Goal: Task Accomplishment & Management: Use online tool/utility

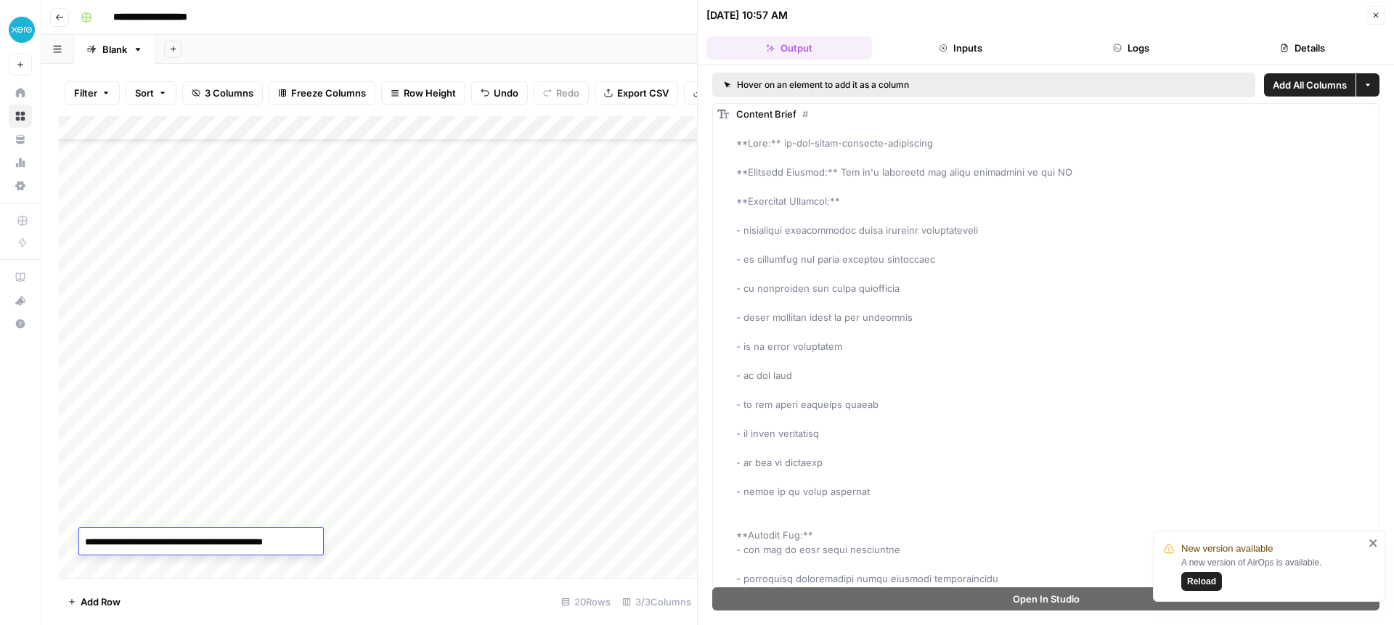
scroll to position [84, 0]
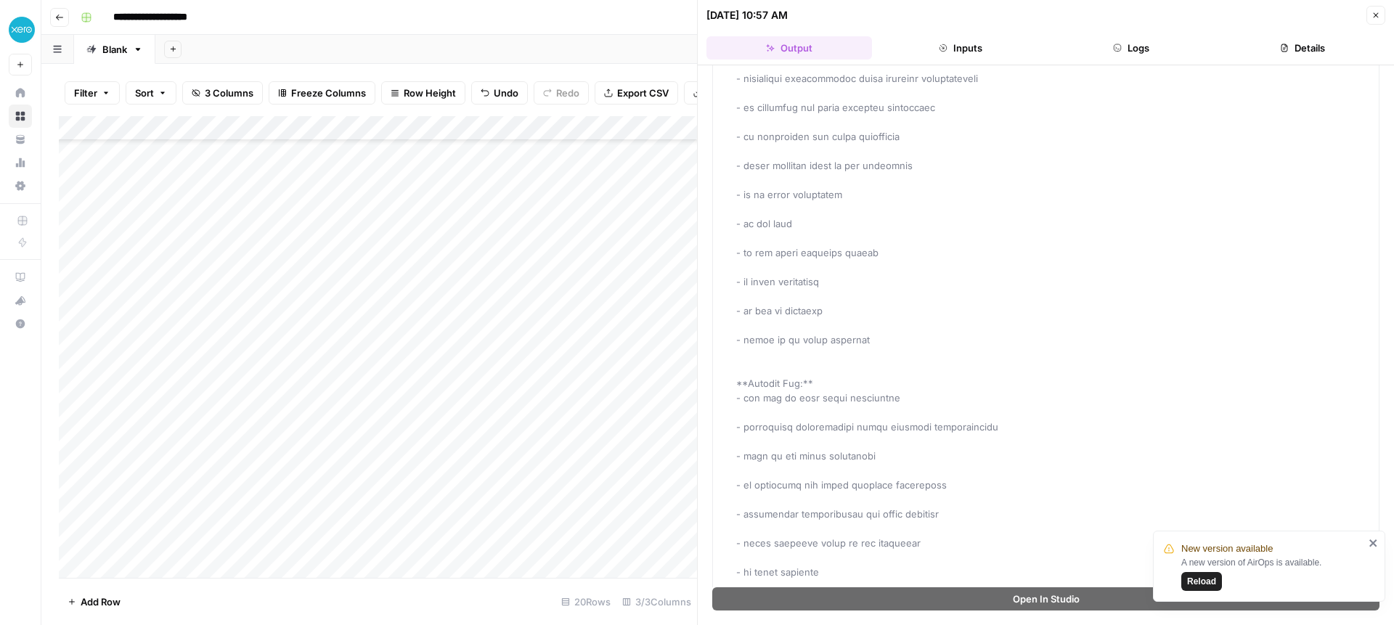
scroll to position [168, 0]
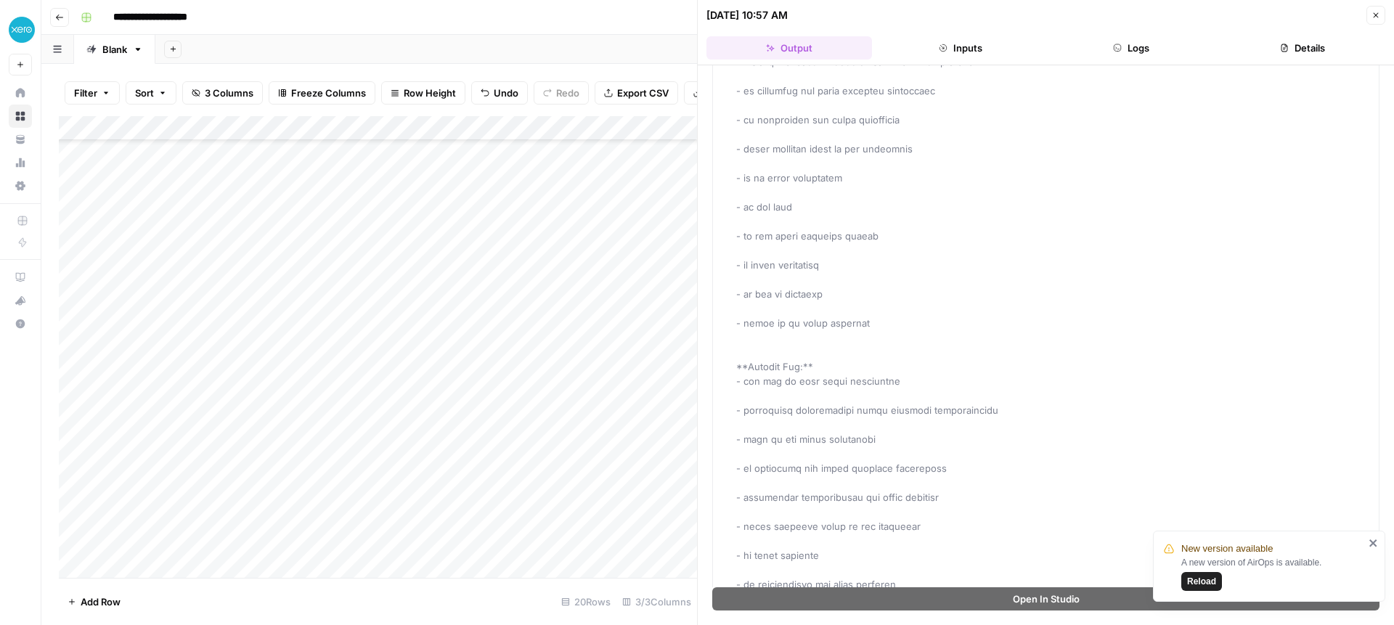
drag, startPoint x: 1198, startPoint y: 588, endPoint x: 1188, endPoint y: 571, distance: 19.5
click at [1198, 587] on button "Reload" at bounding box center [1201, 581] width 41 height 19
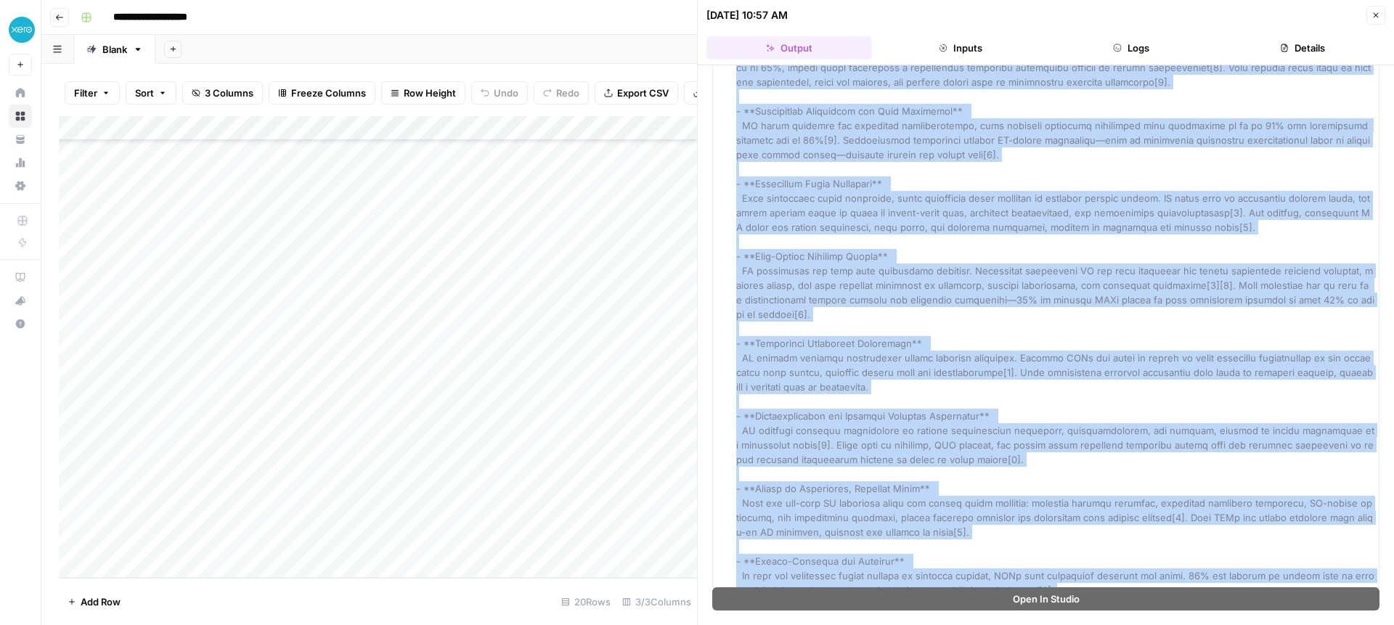
scroll to position [14073, 0]
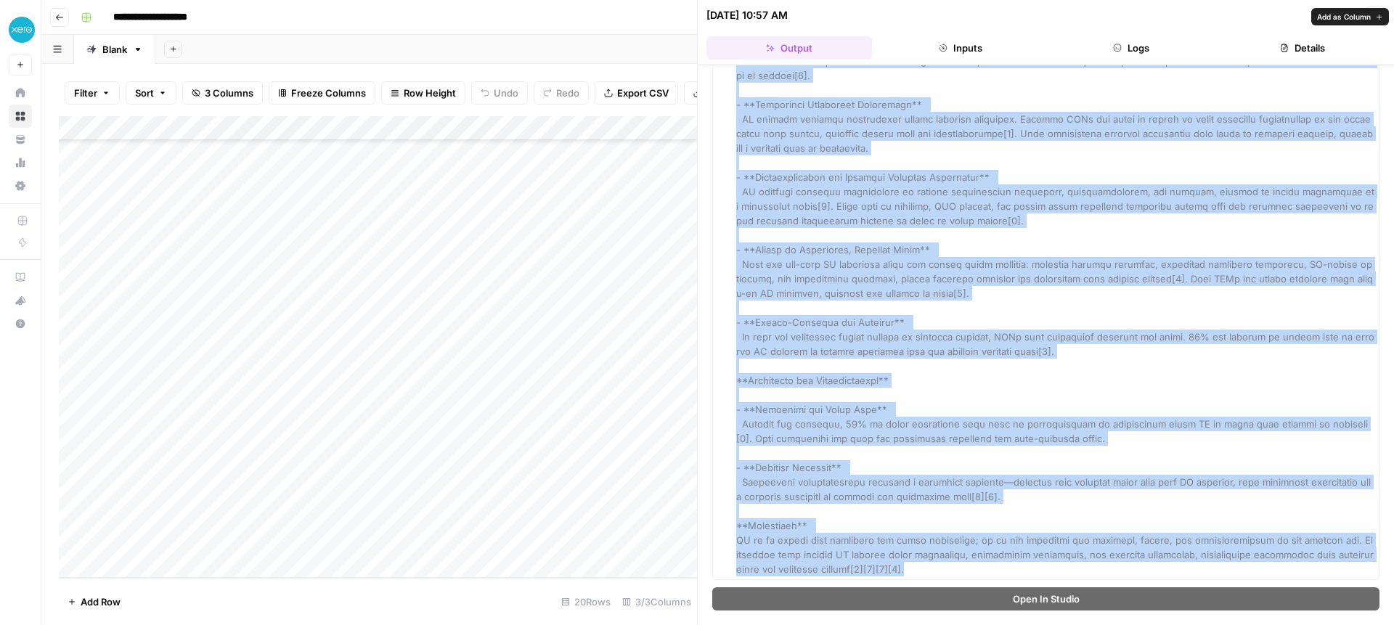
drag, startPoint x: 735, startPoint y: 142, endPoint x: 1042, endPoint y: 564, distance: 522.3
copy div "**Slug:** ai-for-small-business-essentials **Targeted Keyword:** Why it's impor…"
click at [978, 304] on div "Perplexity Research" at bounding box center [1055, 140] width 638 height 871
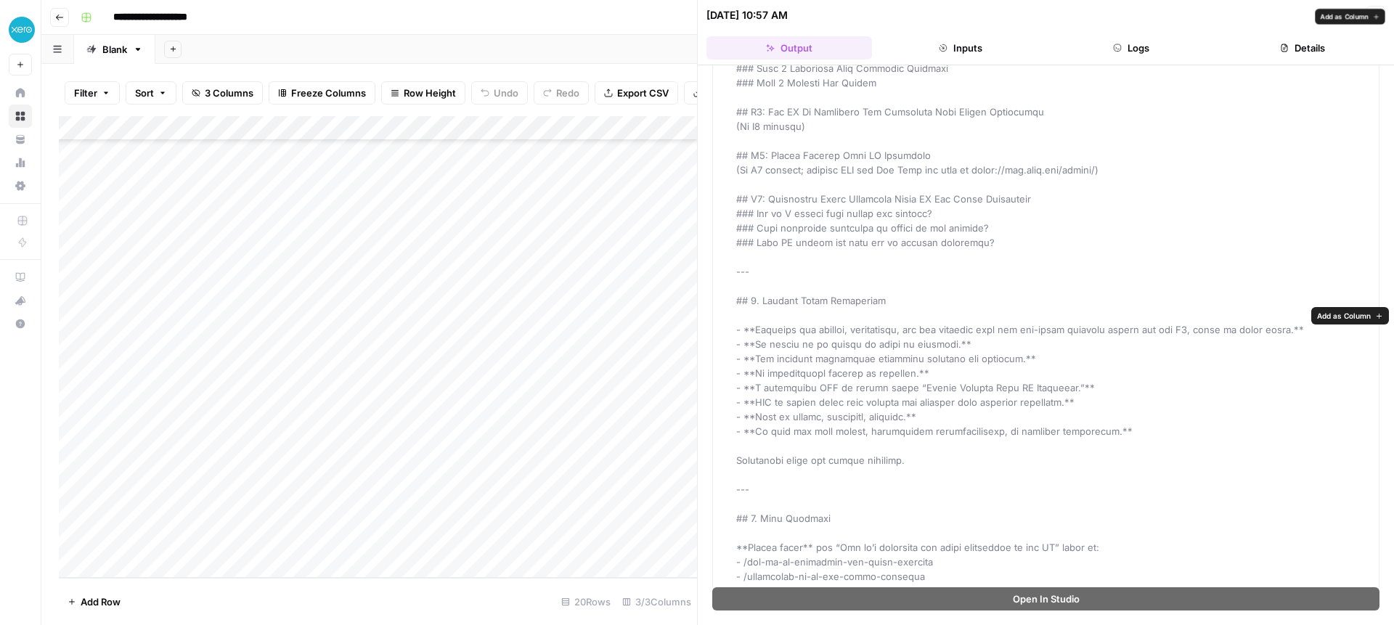
scroll to position [9717, 0]
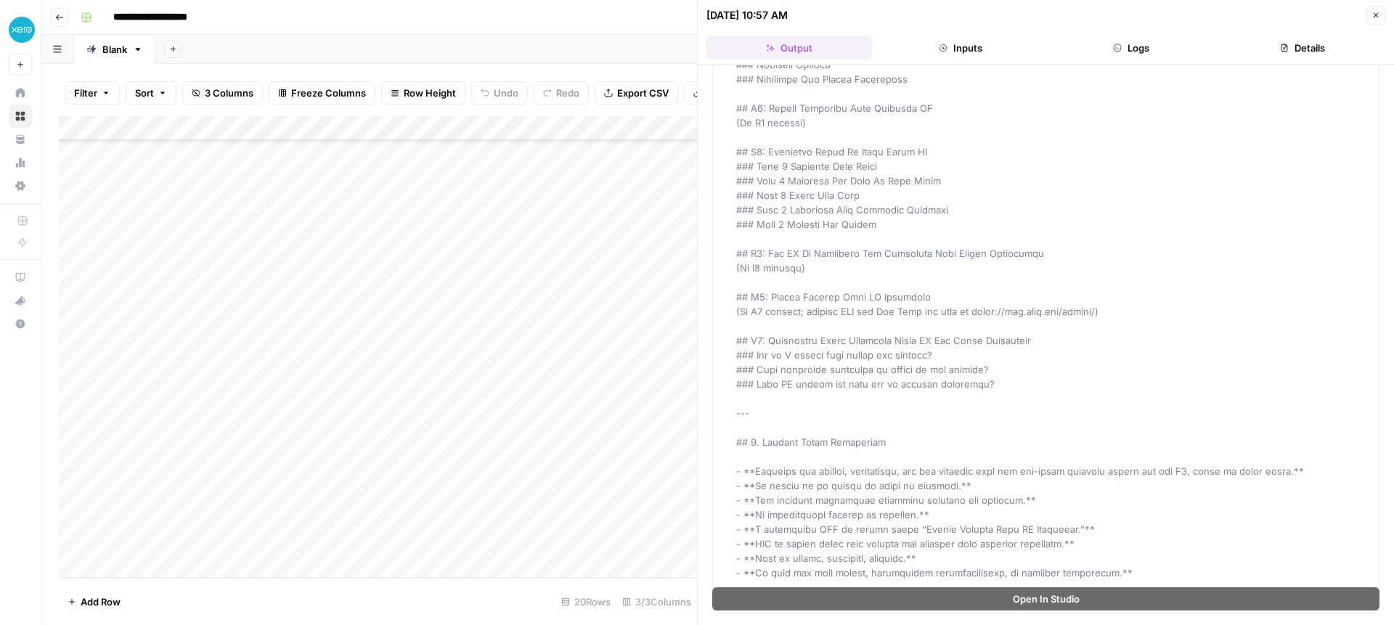
click at [1372, 14] on icon "button" at bounding box center [1375, 15] width 9 height 9
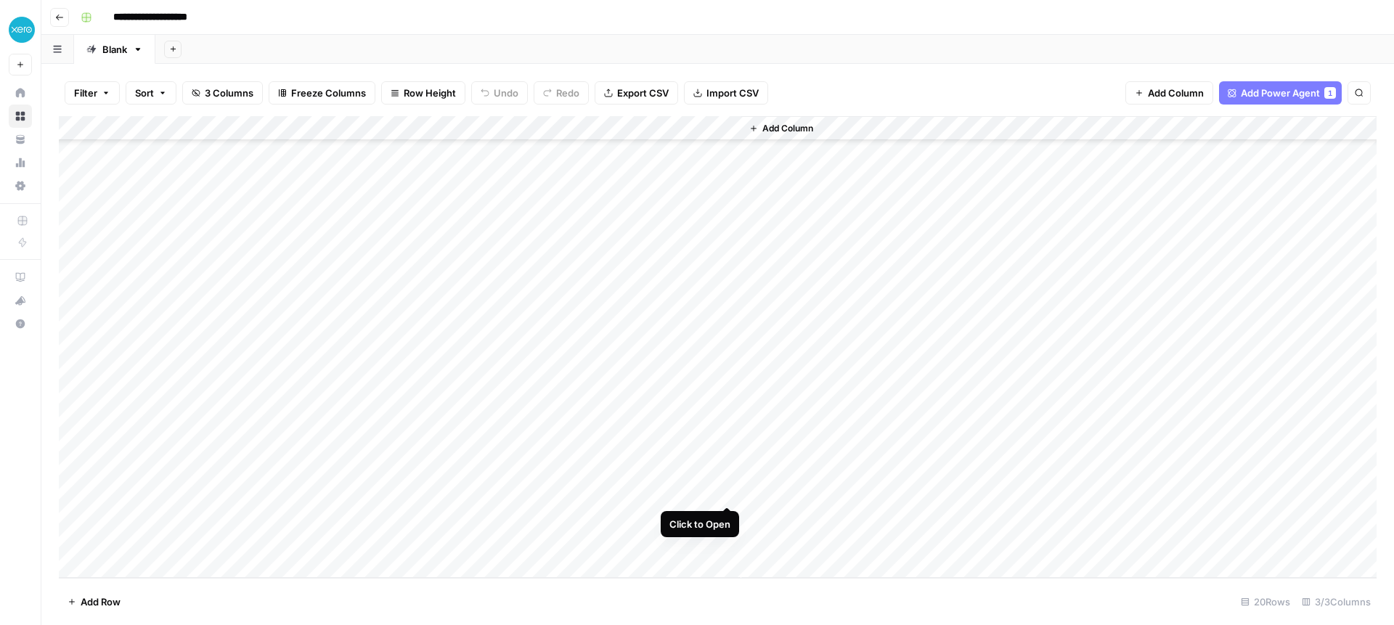
click at [726, 492] on div "Add Column" at bounding box center [717, 347] width 1317 height 462
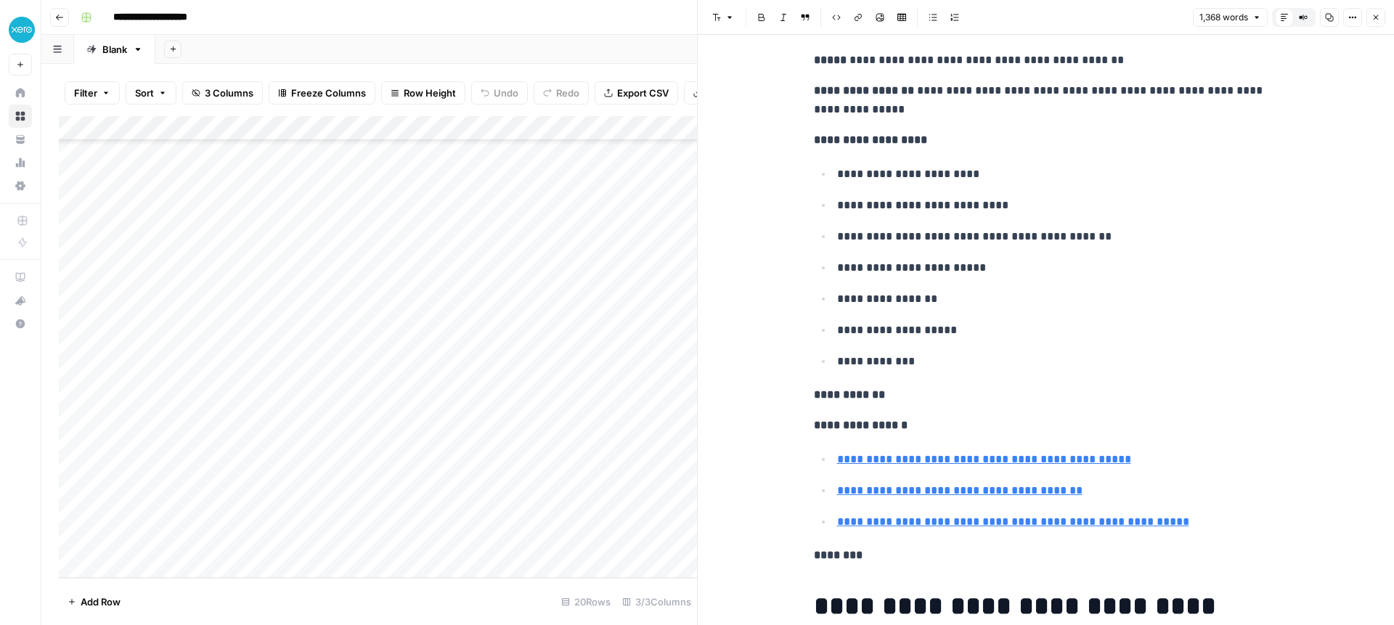
scroll to position [73, 0]
click at [603, 539] on div "Add Column" at bounding box center [378, 347] width 638 height 462
click at [605, 542] on div "Add Column" at bounding box center [378, 347] width 638 height 462
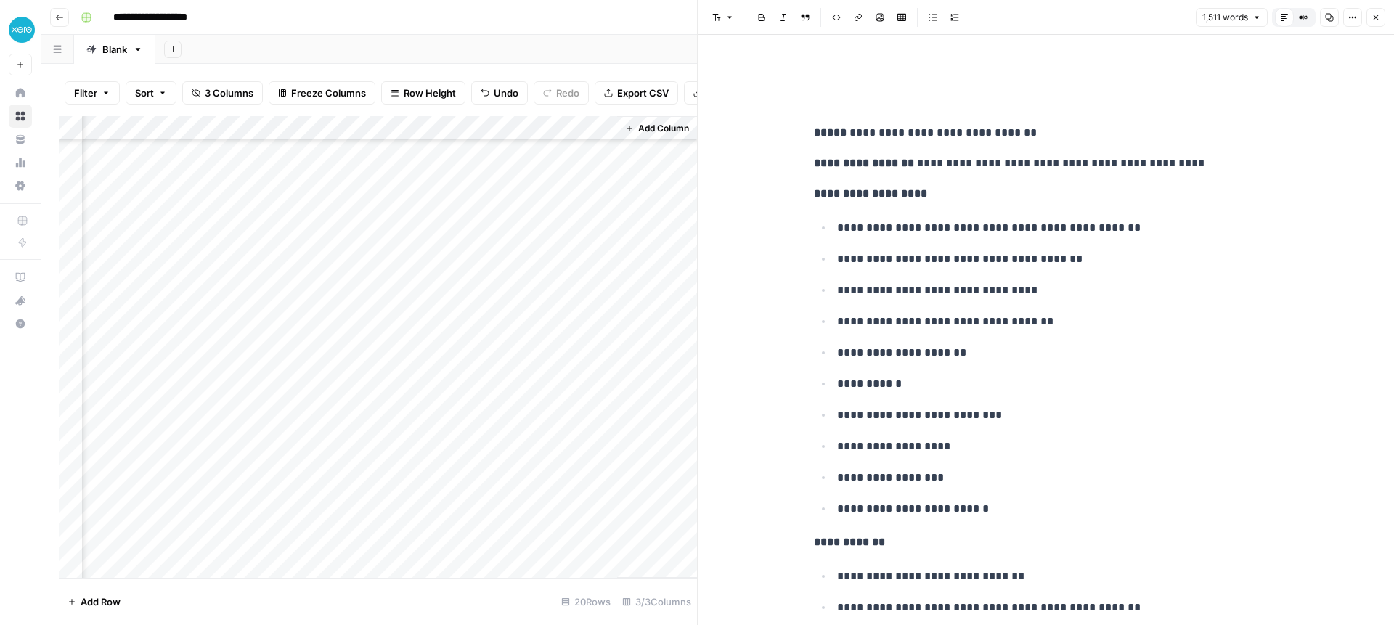
scroll to position [1, 0]
click at [1349, 18] on icon "button" at bounding box center [1352, 17] width 9 height 9
click at [1348, 16] on icon "button" at bounding box center [1352, 17] width 9 height 9
click at [1325, 16] on icon "button" at bounding box center [1329, 17] width 9 height 9
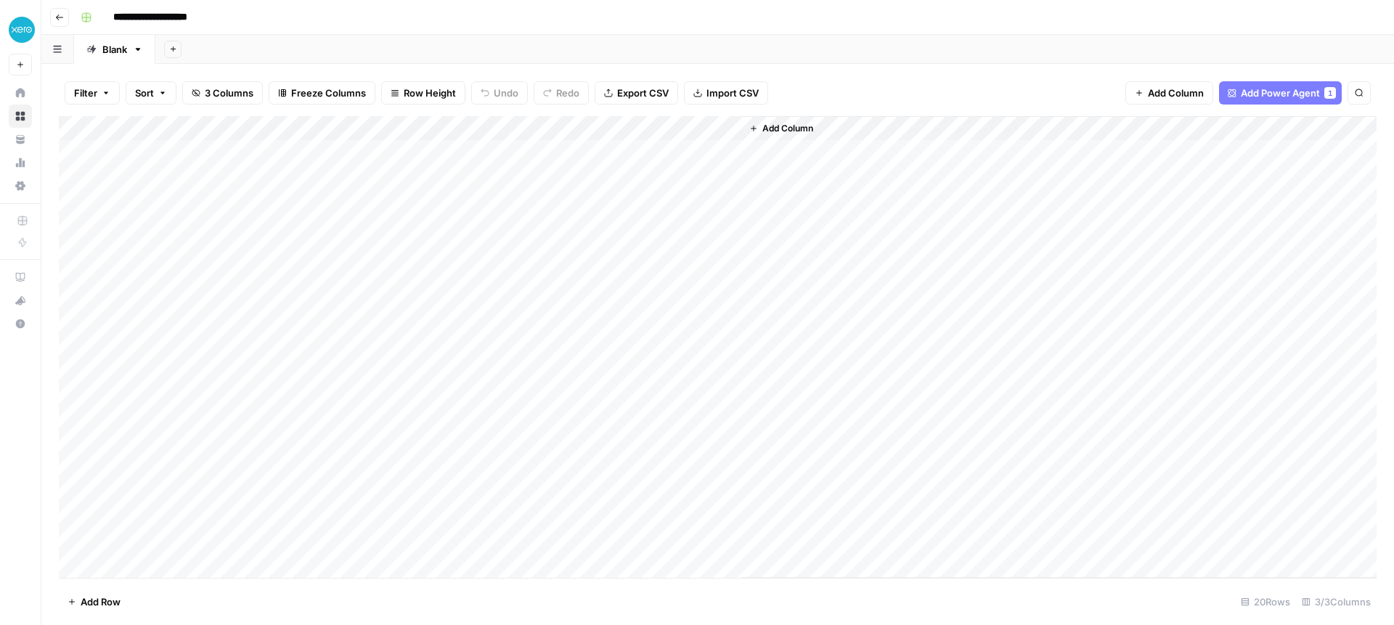
scroll to position [80, 0]
click at [154, 546] on div "Add Column" at bounding box center [717, 347] width 1317 height 462
click at [173, 542] on div "Add Column" at bounding box center [717, 347] width 1317 height 462
click at [173, 542] on textarea "**********" at bounding box center [203, 545] width 244 height 20
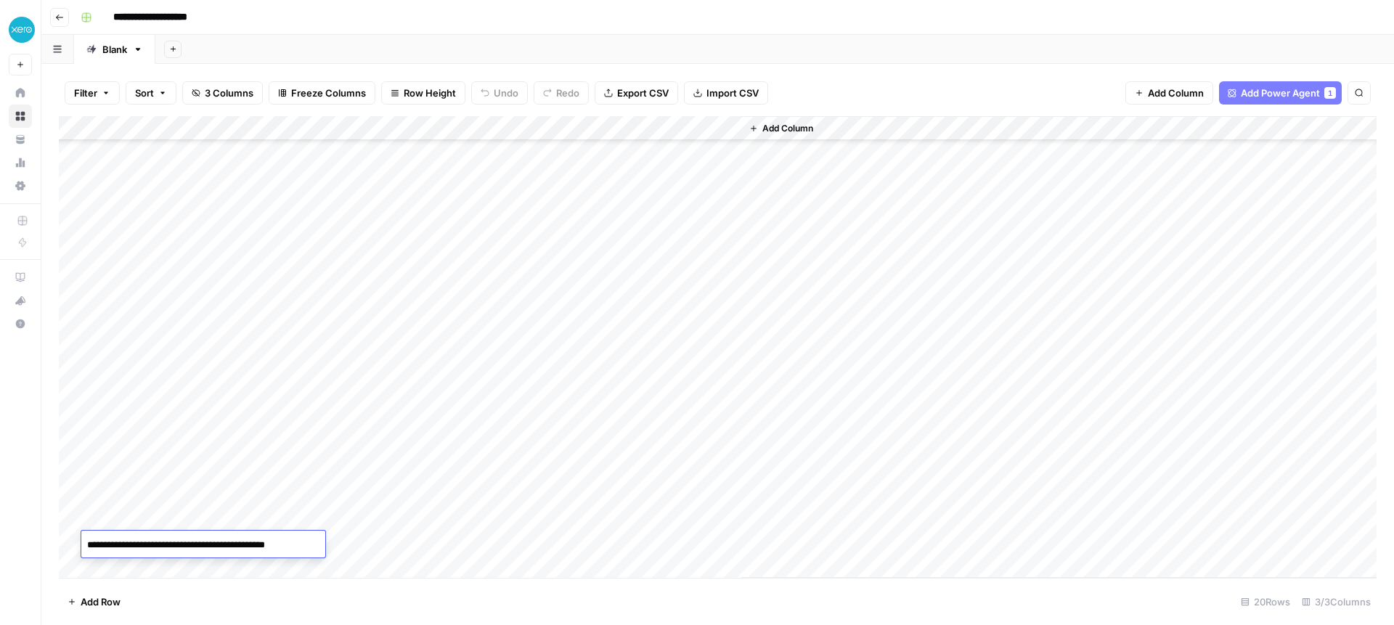
click at [172, 543] on textarea "**********" at bounding box center [203, 545] width 244 height 20
type textarea "*"
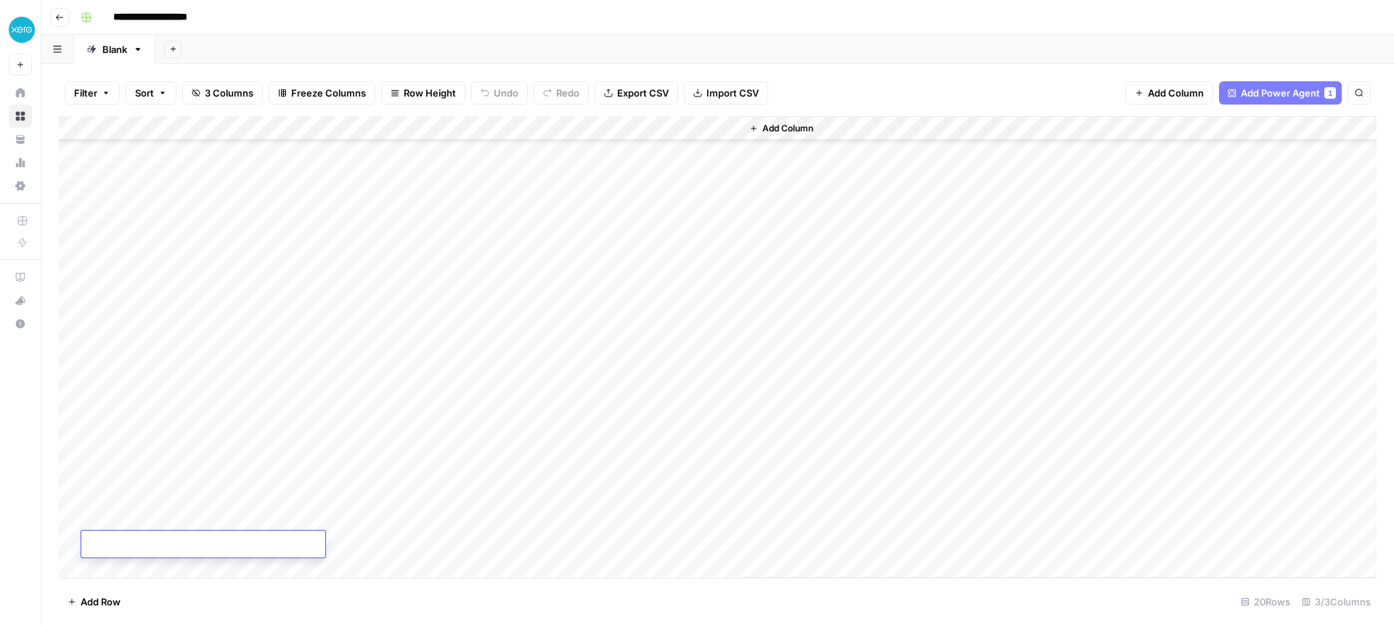
type textarea "*"
type textarea "**********"
click at [527, 542] on div "Add Column" at bounding box center [717, 347] width 1317 height 462
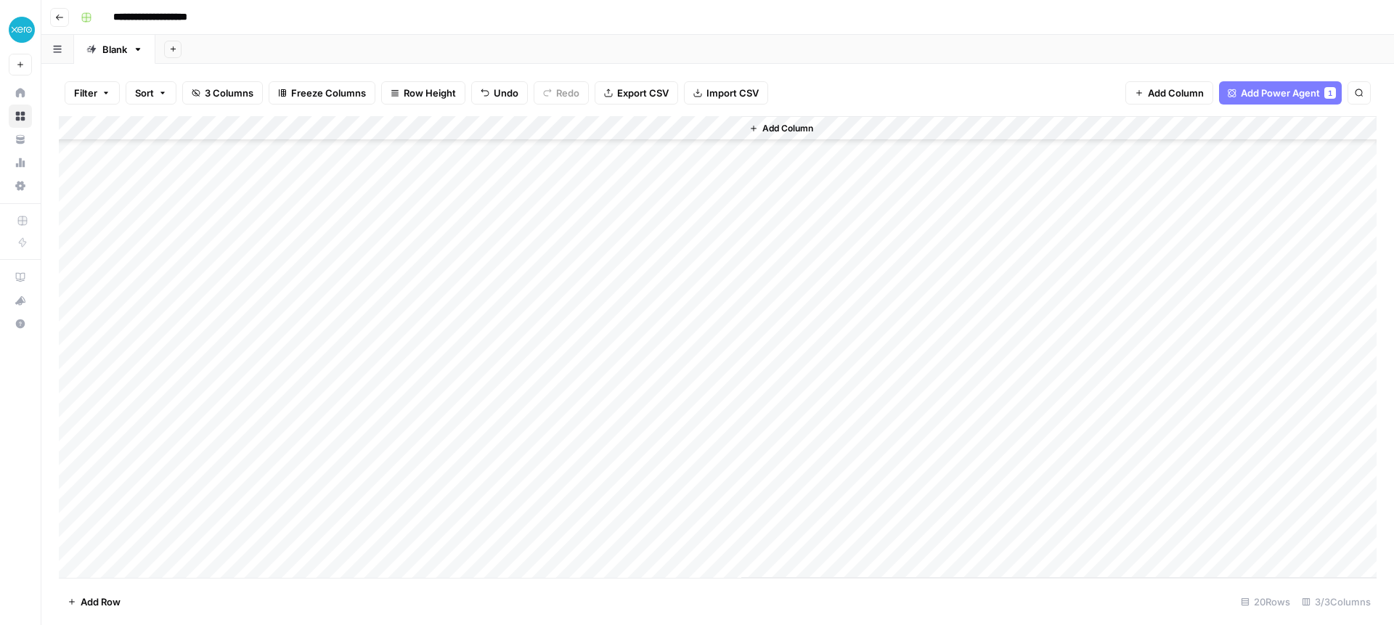
click at [496, 539] on div "Add Column" at bounding box center [717, 347] width 1317 height 462
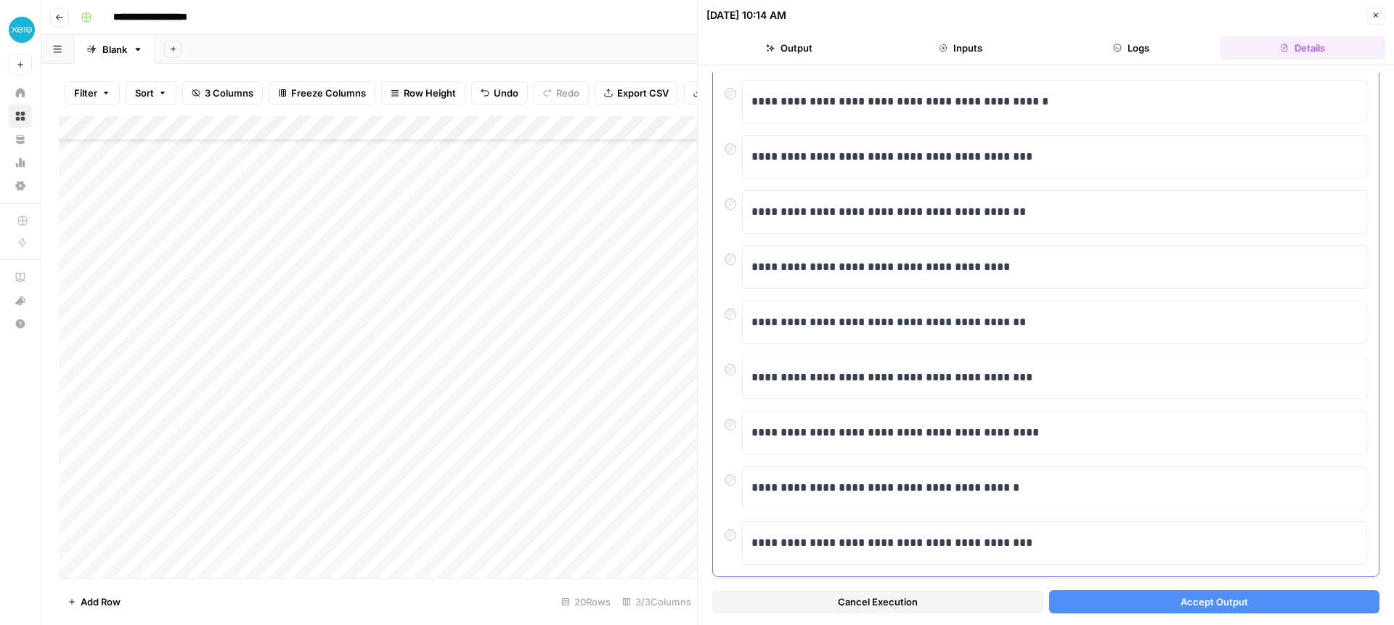
scroll to position [187, 0]
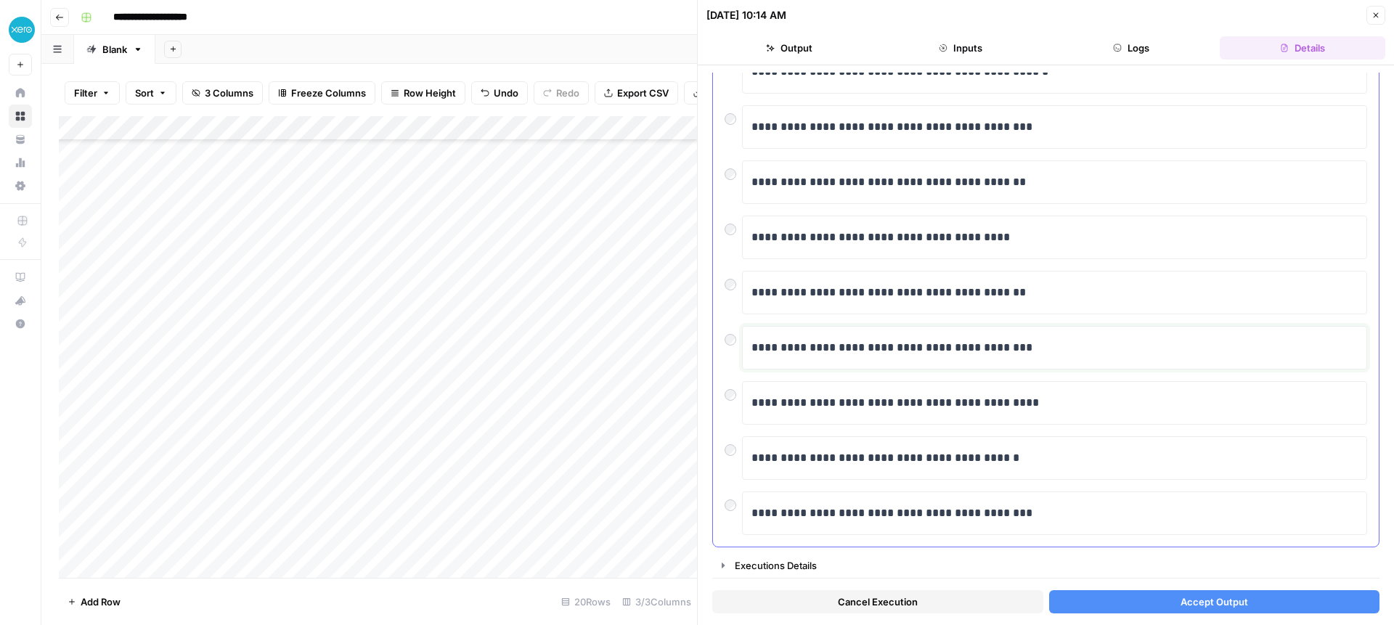
click at [862, 348] on p "**********" at bounding box center [1054, 347] width 606 height 19
drag, startPoint x: 855, startPoint y: 348, endPoint x: 939, endPoint y: 348, distance: 83.5
click at [939, 348] on p "**********" at bounding box center [1054, 347] width 606 height 19
click at [922, 345] on p "**********" at bounding box center [1054, 347] width 606 height 19
click at [1143, 597] on button "Accept Output" at bounding box center [1214, 601] width 331 height 23
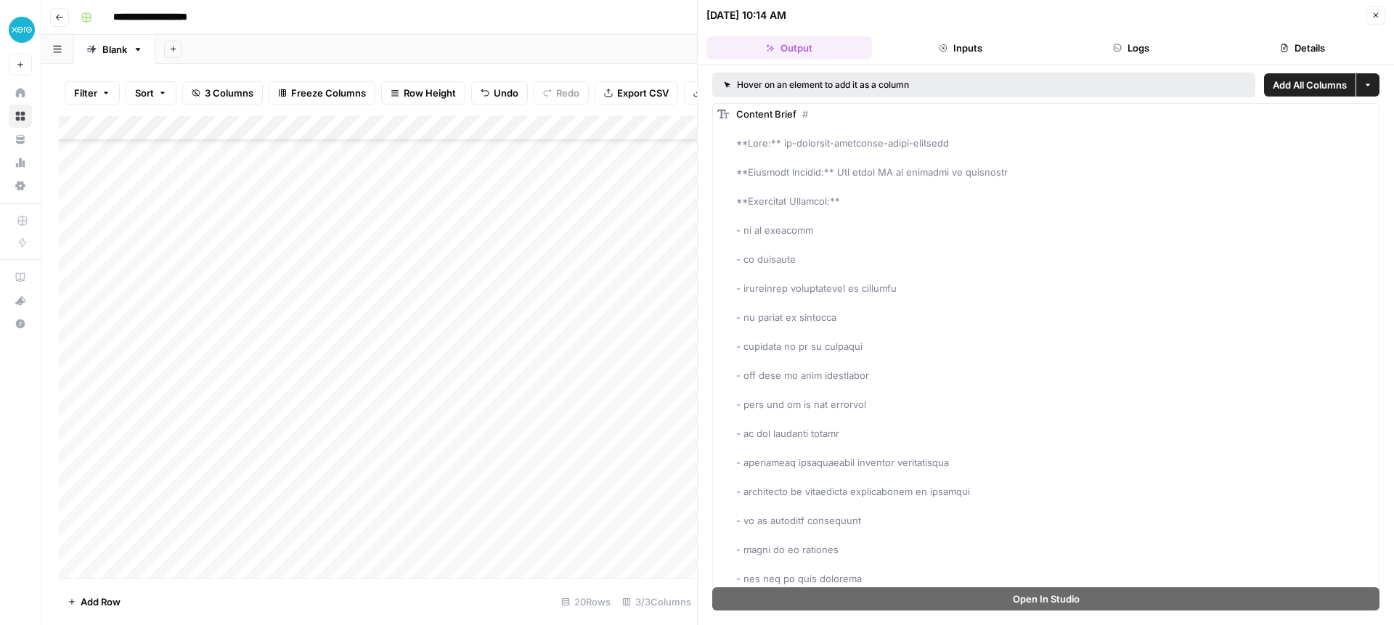
click at [602, 541] on div "Add Column" at bounding box center [378, 347] width 638 height 462
click at [603, 462] on div "Add Column" at bounding box center [378, 347] width 638 height 462
click at [597, 542] on div "Add Column" at bounding box center [378, 347] width 638 height 462
click at [606, 510] on div "Add Column" at bounding box center [378, 347] width 638 height 462
click at [604, 538] on div "Add Column" at bounding box center [378, 347] width 638 height 462
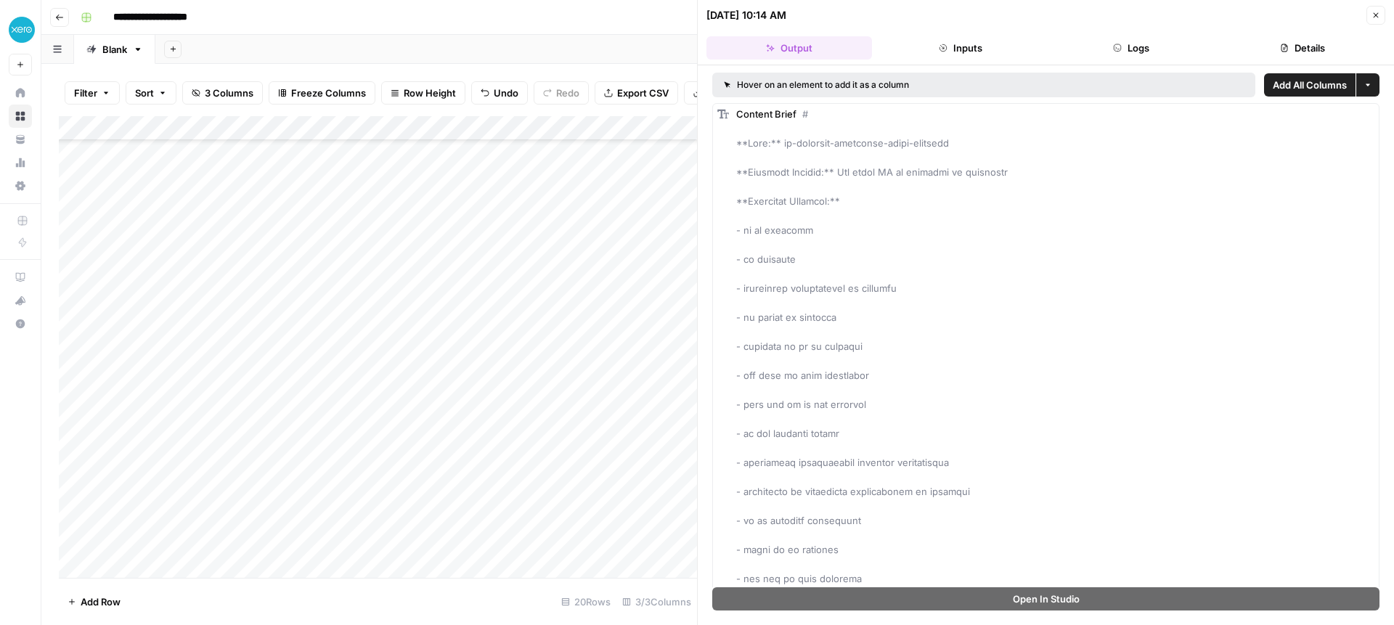
scroll to position [76, 125]
click at [605, 544] on div "Add Column" at bounding box center [378, 347] width 638 height 462
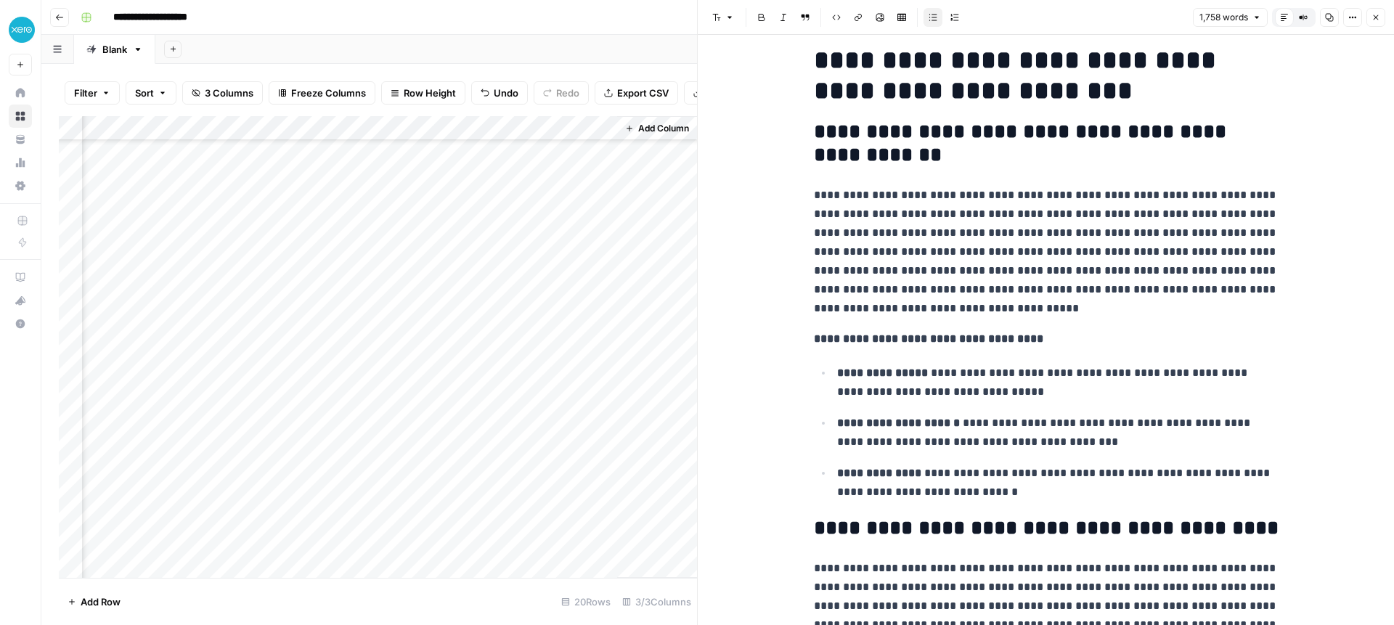
scroll to position [1974, 0]
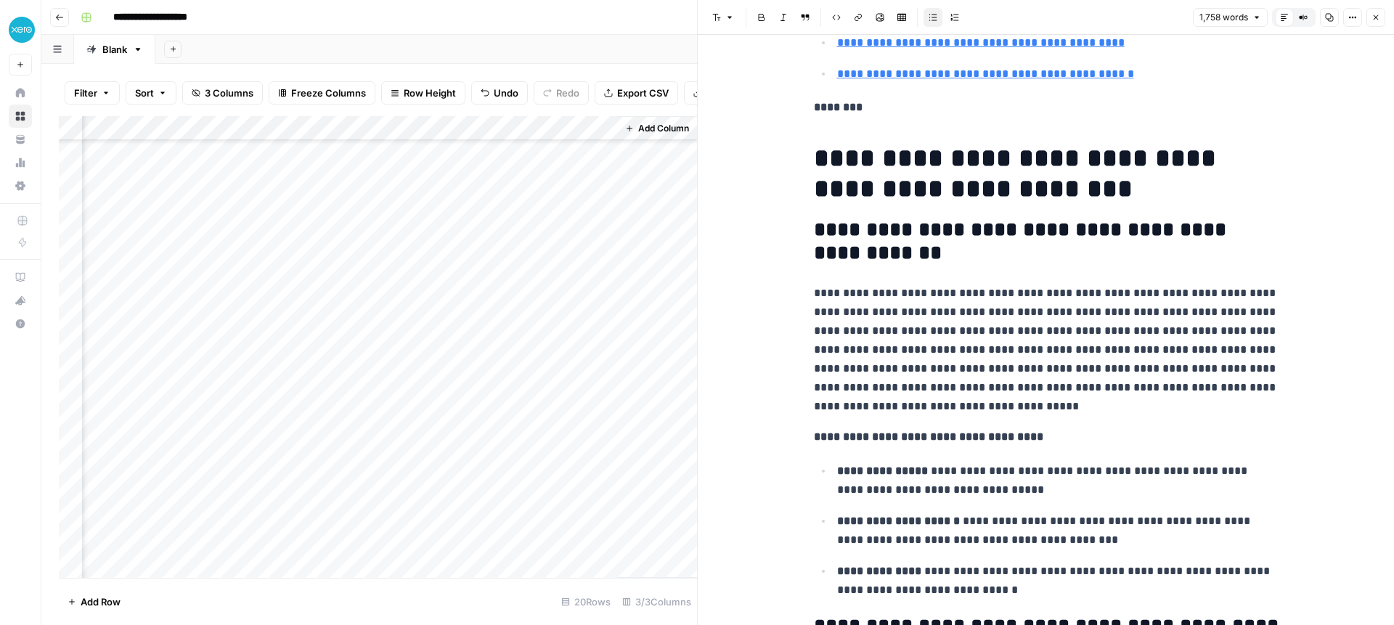
click at [1329, 17] on icon "button" at bounding box center [1329, 17] width 9 height 9
